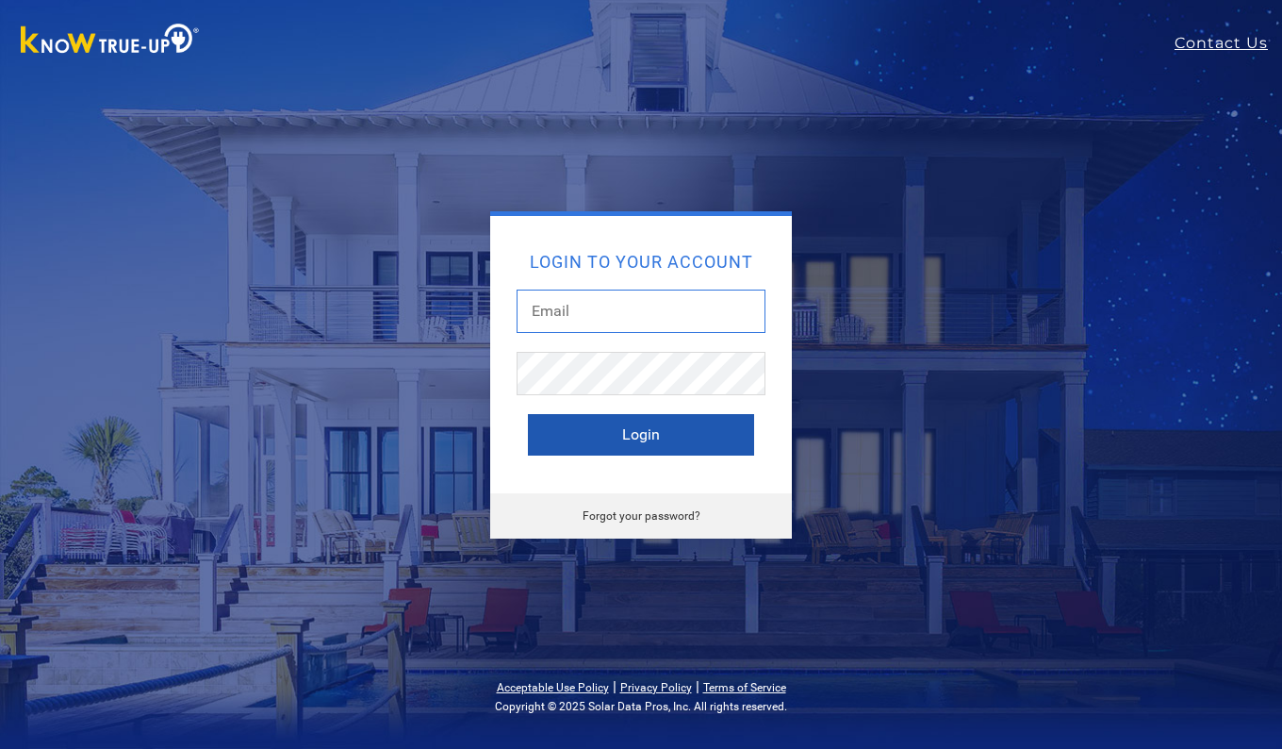
type input "[EMAIL_ADDRESS][DOMAIN_NAME]"
click at [624, 442] on button "Login" at bounding box center [641, 434] width 226 height 41
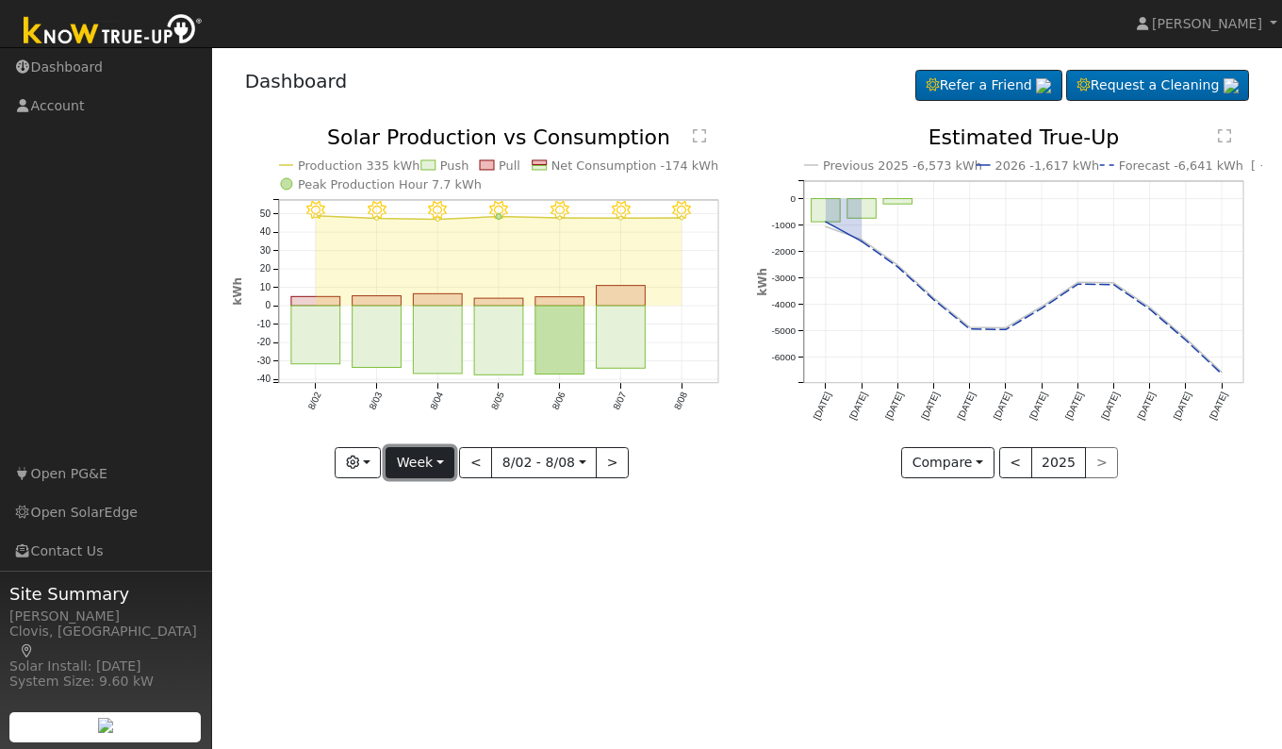
click at [418, 464] on button "Week" at bounding box center [420, 463] width 69 height 32
click at [431, 507] on link "Day" at bounding box center [452, 501] width 131 height 26
type input "2025-08-08"
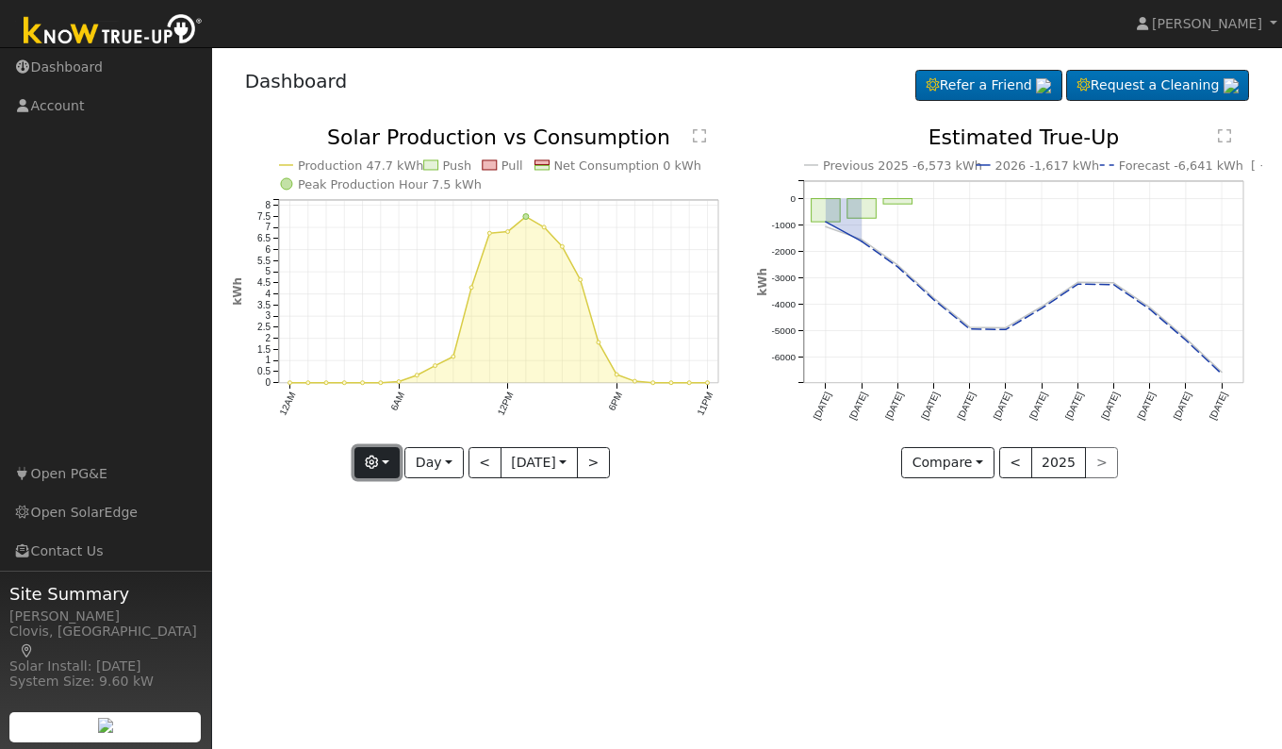
click at [378, 466] on icon "button" at bounding box center [371, 461] width 13 height 13
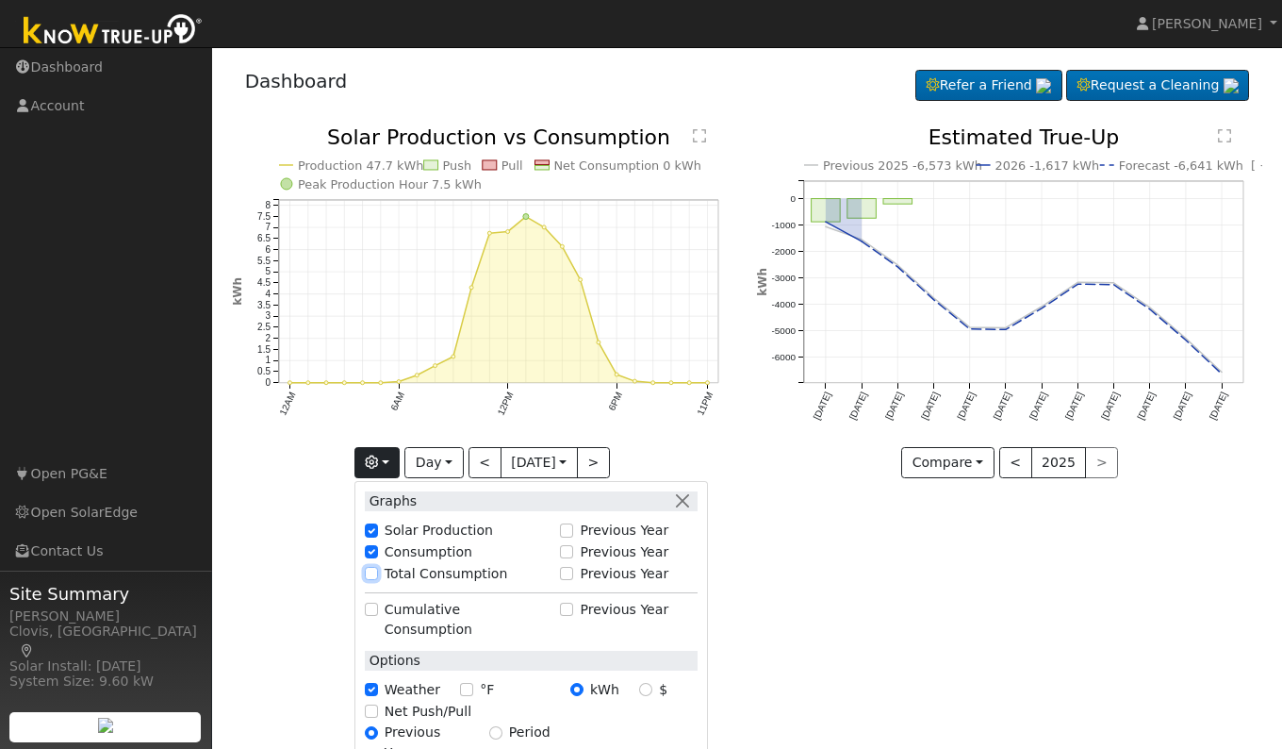
click at [376, 575] on input "Total Consumption" at bounding box center [371, 573] width 13 height 13
checkbox input "true"
click at [859, 632] on div "User Profile First name Last name Email Email Notifications No Emails No Emails…" at bounding box center [747, 397] width 1070 height 701
